Goal: Find contact information: Find contact information

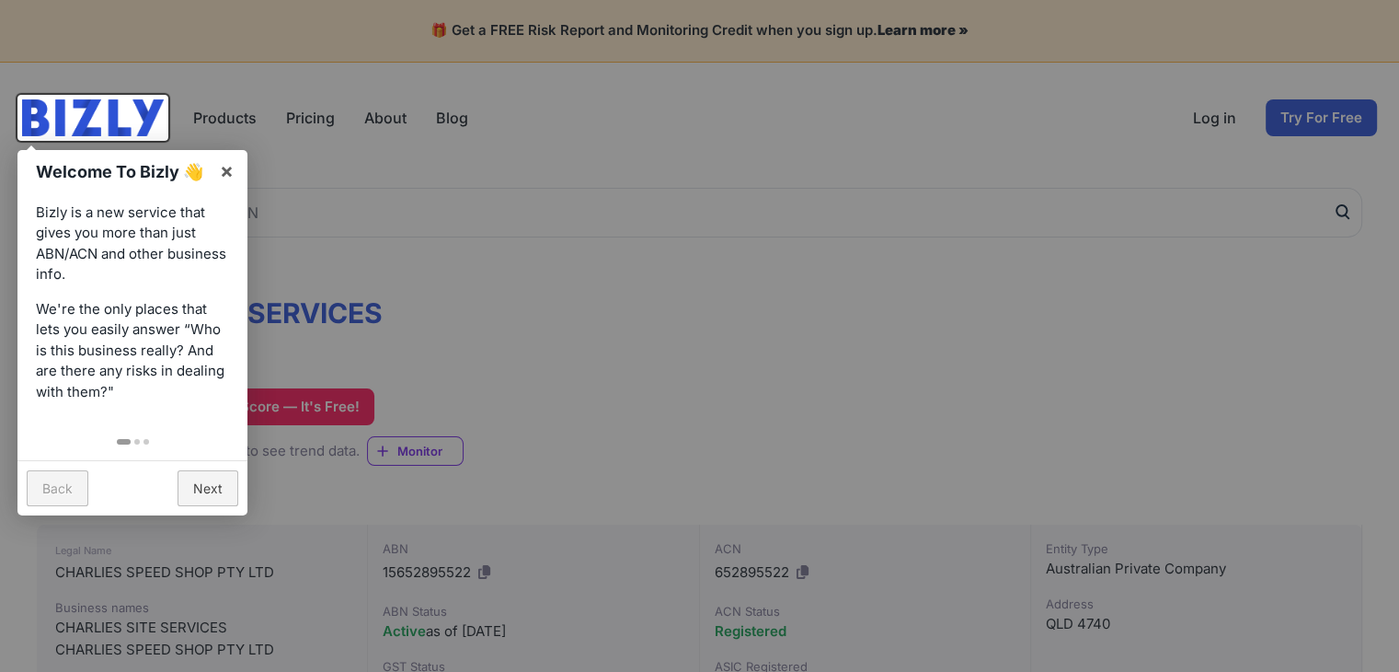
click at [680, 406] on div at bounding box center [699, 336] width 1399 height 672
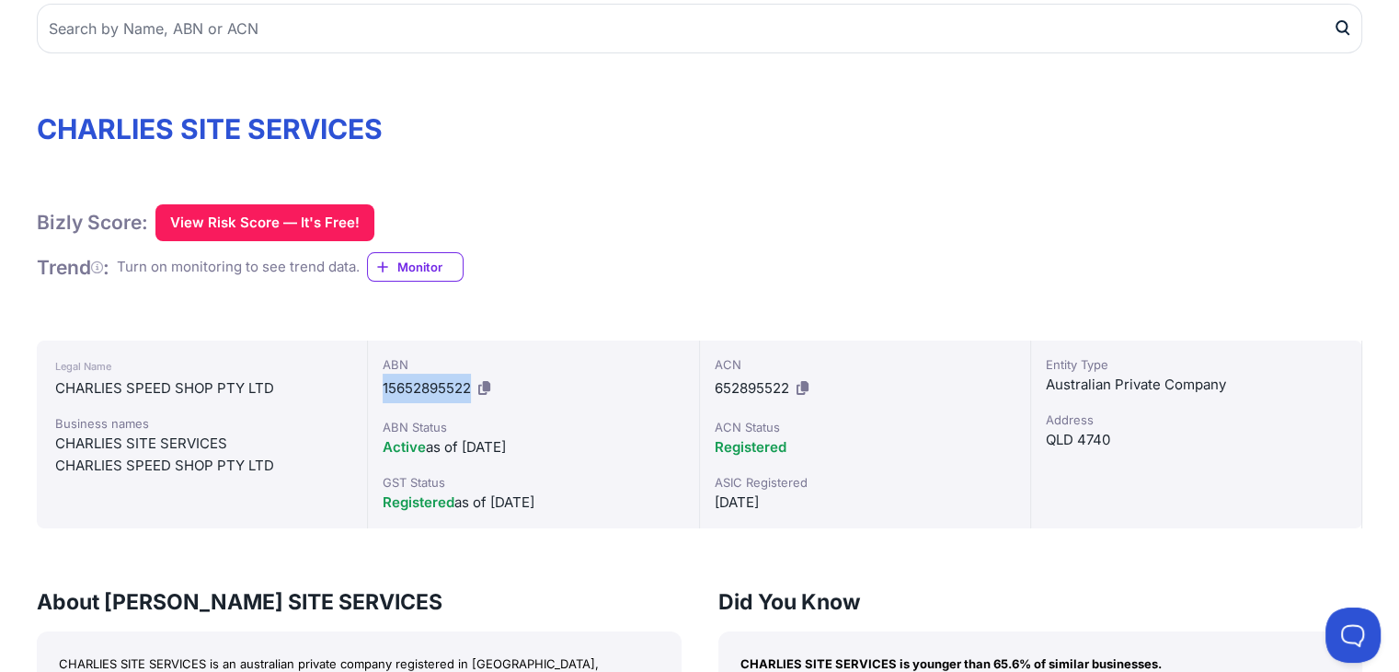
drag, startPoint x: 385, startPoint y: 388, endPoint x: 468, endPoint y: 391, distance: 83.8
click at [468, 391] on span "15652895522" at bounding box center [427, 387] width 88 height 17
copy span "15652895522"
